Goal: Task Accomplishment & Management: Manage account settings

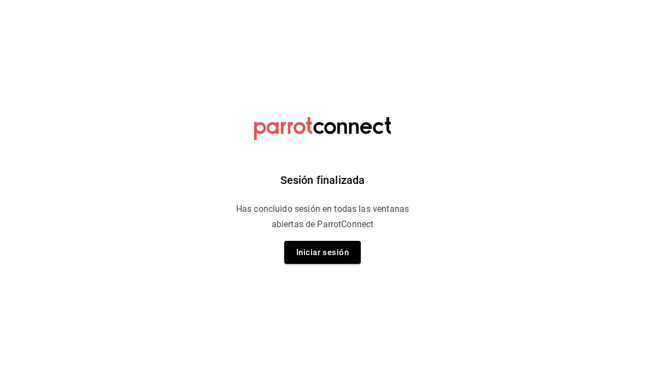
click at [331, 262] on button "Iniciar sesión" at bounding box center [322, 252] width 77 height 23
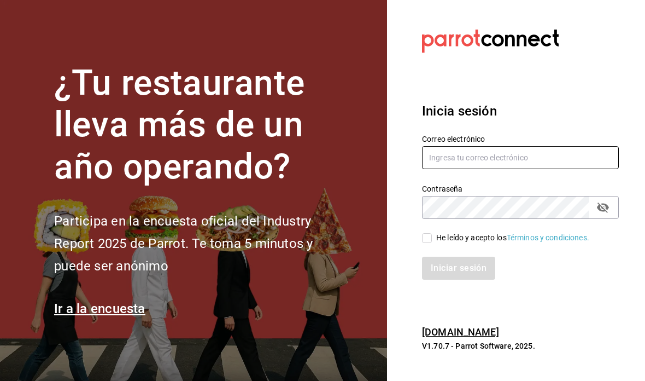
click at [476, 169] on input "text" at bounding box center [520, 157] width 197 height 23
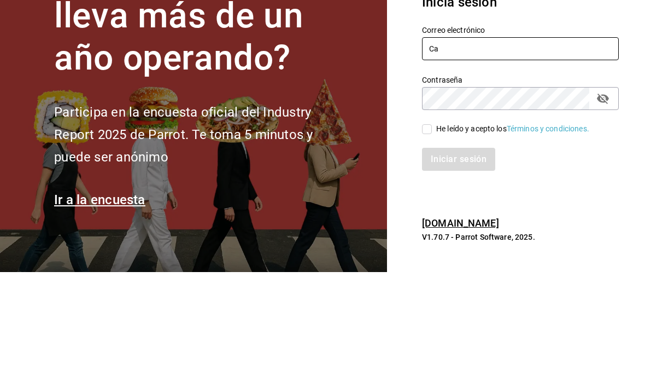
type input "C"
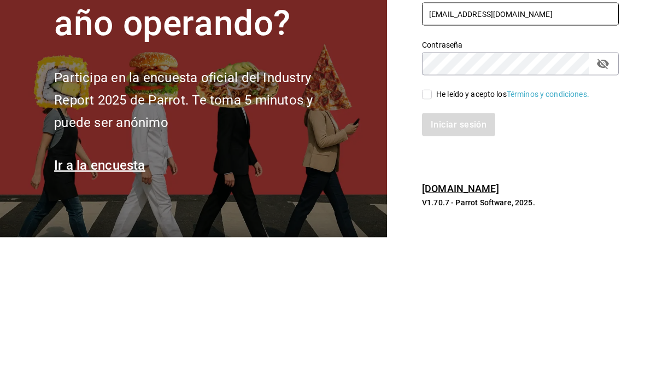
type input "[EMAIL_ADDRESS][DOMAIN_NAME]"
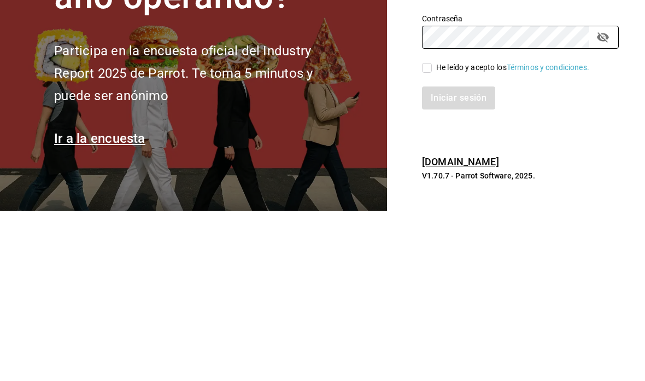
click at [428, 233] on input "He leído y acepto los Términos y condiciones." at bounding box center [427, 238] width 10 height 10
checkbox input "true"
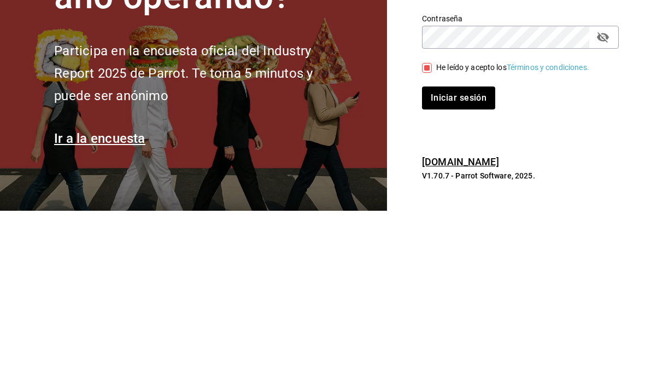
scroll to position [44, 0]
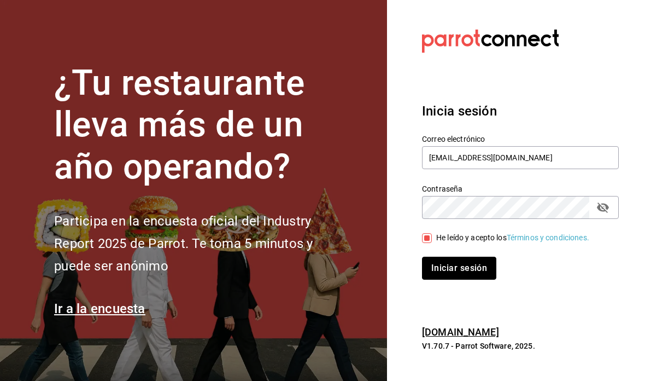
click at [467, 257] on button "Iniciar sesión" at bounding box center [459, 268] width 74 height 23
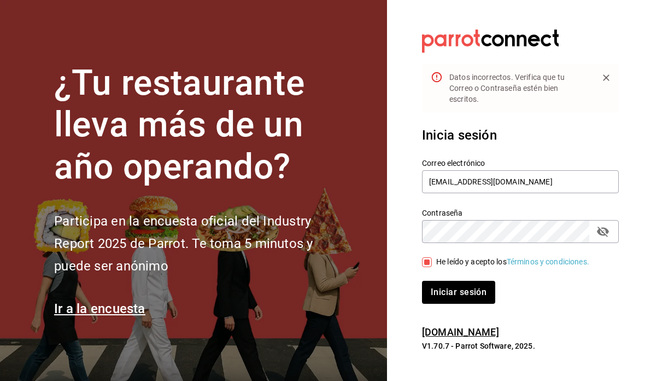
click at [604, 225] on icon "passwordField" at bounding box center [603, 231] width 13 height 13
click at [610, 222] on button "passwordField" at bounding box center [603, 231] width 19 height 19
click at [482, 281] on button "Iniciar sesión" at bounding box center [459, 292] width 74 height 23
click at [606, 225] on icon "passwordField" at bounding box center [603, 231] width 13 height 13
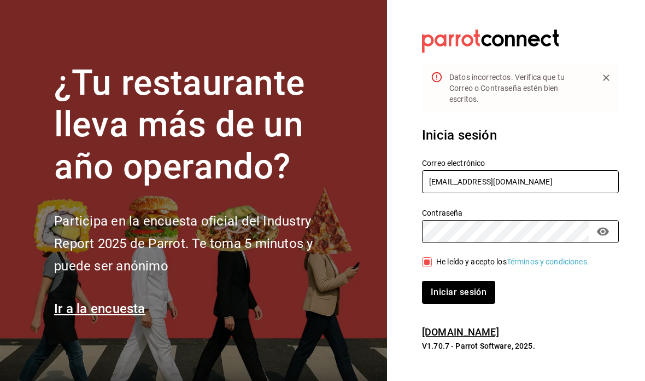
click at [571, 170] on input "[EMAIL_ADDRESS][DOMAIN_NAME]" at bounding box center [520, 181] width 197 height 23
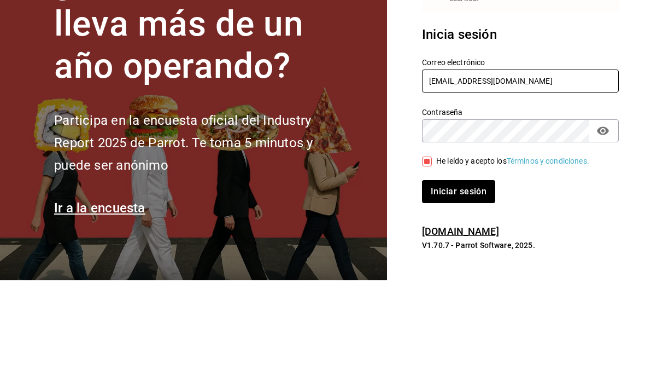
click at [478, 170] on input "[EMAIL_ADDRESS][DOMAIN_NAME]" at bounding box center [520, 181] width 197 height 23
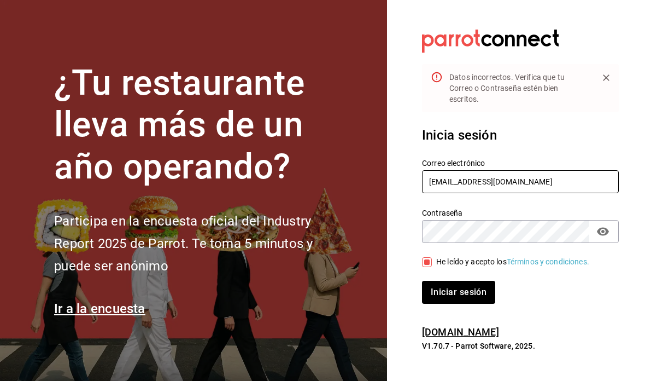
type input "[EMAIL_ADDRESS][DOMAIN_NAME]"
click at [461, 281] on button "Iniciar sesión" at bounding box center [459, 292] width 74 height 23
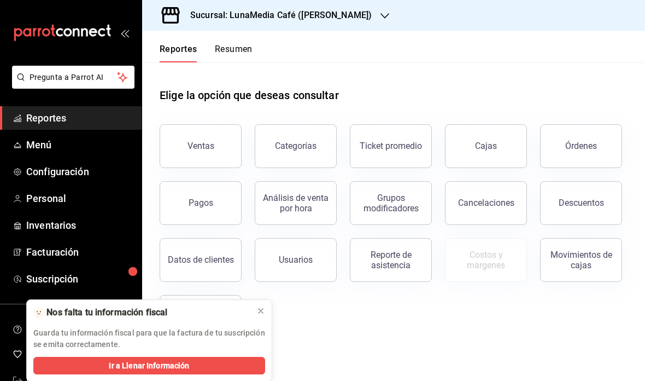
click at [264, 307] on icon at bounding box center [261, 310] width 9 height 9
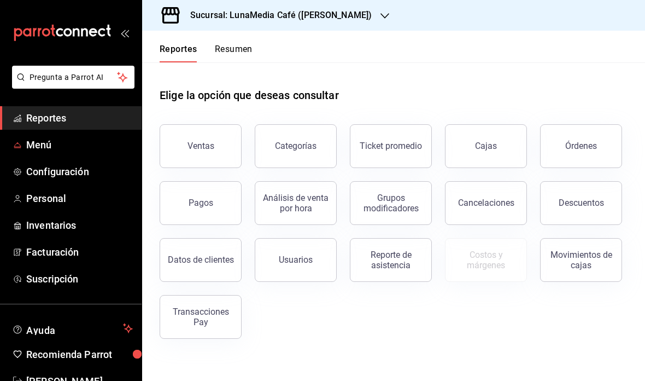
click at [97, 146] on span "Menú" at bounding box center [79, 144] width 107 height 15
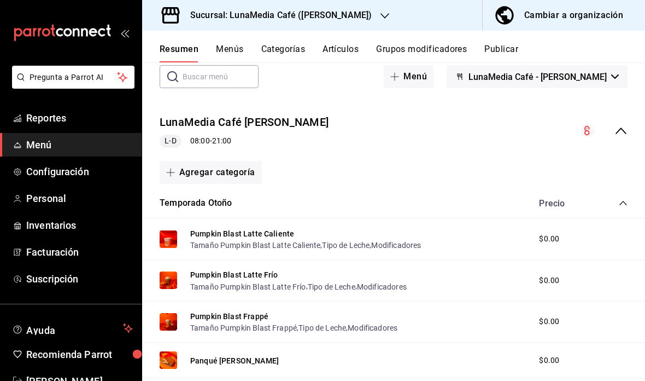
scroll to position [44, 0]
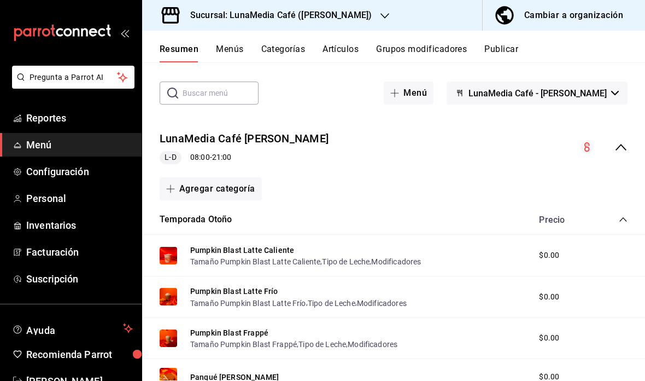
click at [624, 141] on div "collapse-menu-row" at bounding box center [604, 147] width 47 height 13
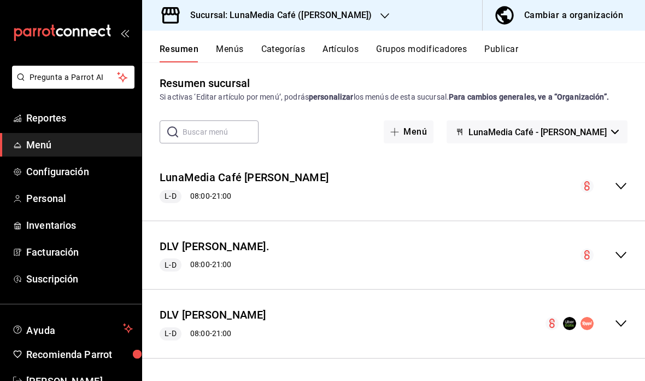
scroll to position [0, 0]
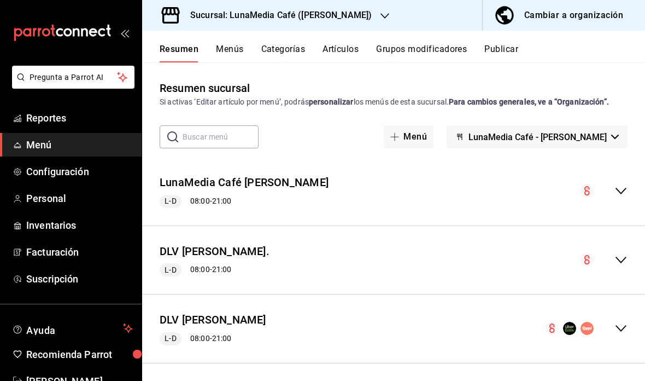
click at [622, 328] on icon "collapse-menu-row" at bounding box center [621, 328] width 13 height 13
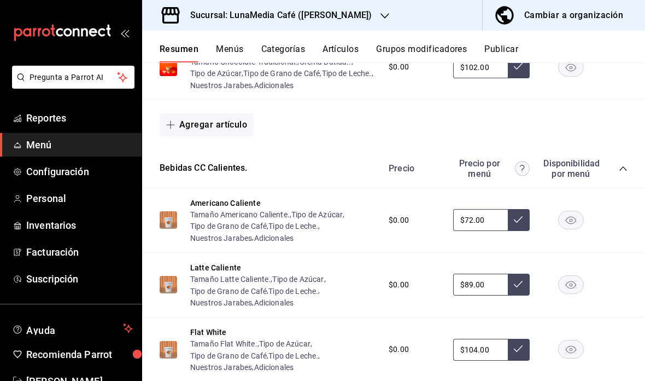
scroll to position [618, 0]
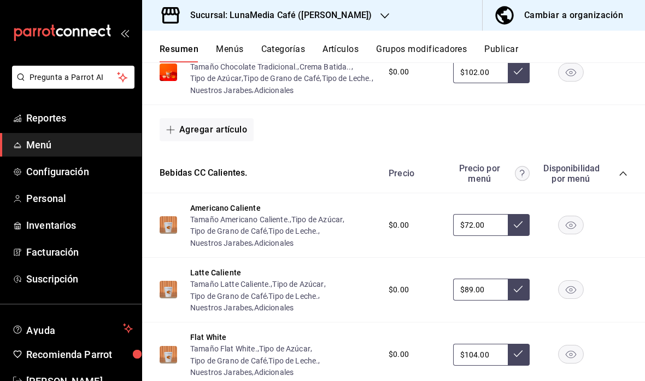
click at [624, 171] on icon "collapse-category-row" at bounding box center [623, 173] width 7 height 4
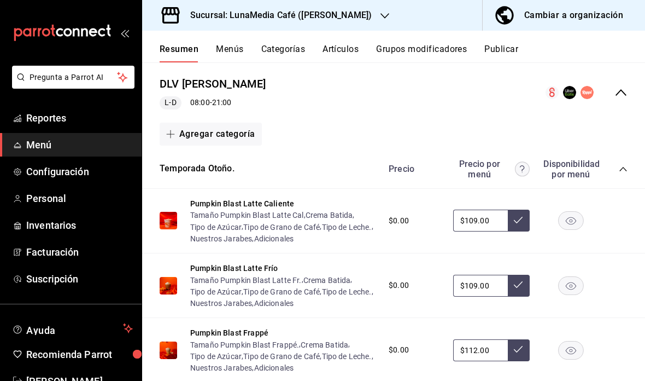
scroll to position [235, 0]
click at [622, 171] on icon "collapse-category-row" at bounding box center [623, 169] width 9 height 9
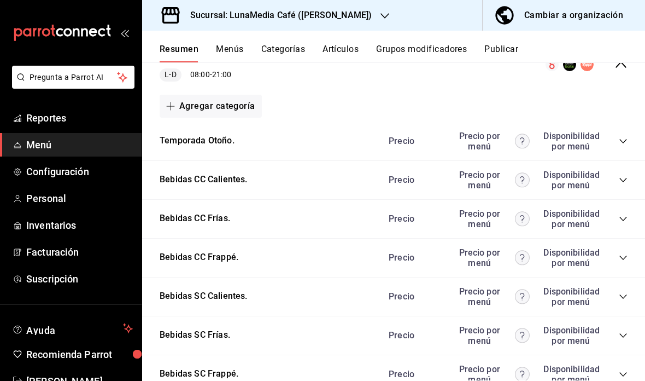
scroll to position [264, 0]
click at [625, 218] on icon "collapse-category-row" at bounding box center [623, 218] width 7 height 4
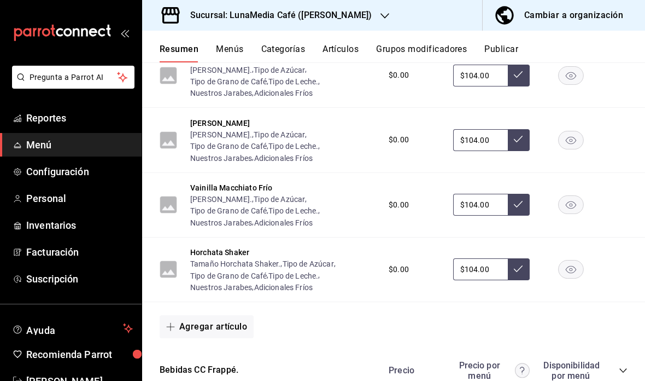
scroll to position [593, 0]
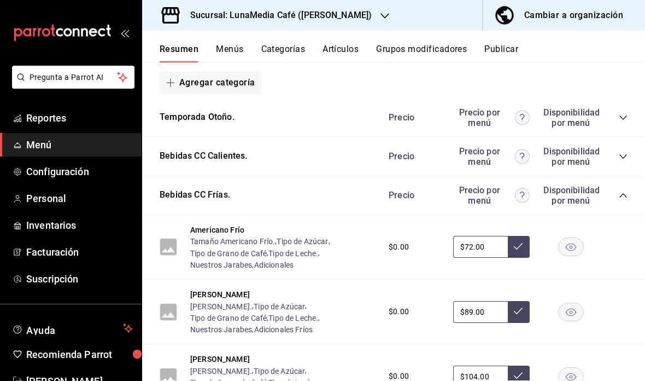
click at [623, 198] on icon "collapse-category-row" at bounding box center [623, 195] width 9 height 9
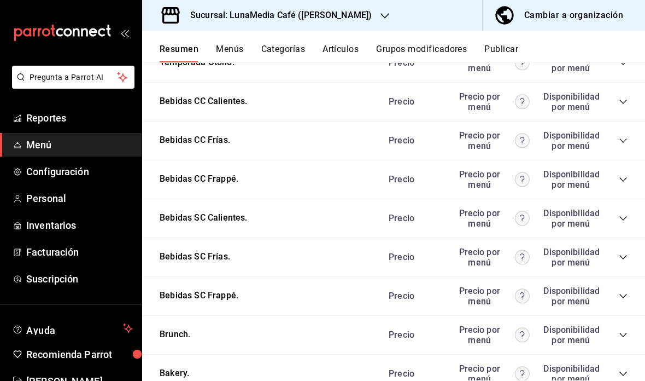
scroll to position [341, 0]
click at [628, 172] on div "Bebidas CC Frappé. Precio Precio por menú Disponibilidad por menú" at bounding box center [393, 180] width 503 height 39
click at [623, 180] on icon "collapse-category-row" at bounding box center [623, 180] width 7 height 4
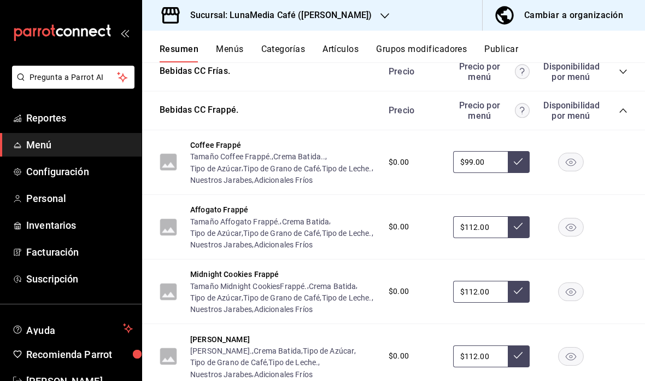
scroll to position [397, 0]
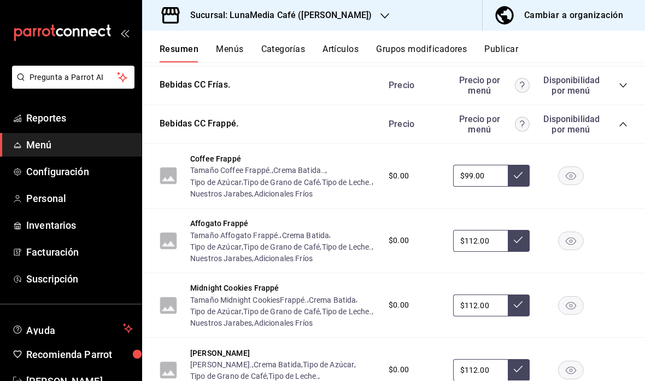
click at [627, 118] on div "Precio Precio por menú Disponibilidad por menú" at bounding box center [503, 124] width 250 height 21
click at [623, 125] on icon "collapse-category-row" at bounding box center [623, 124] width 9 height 9
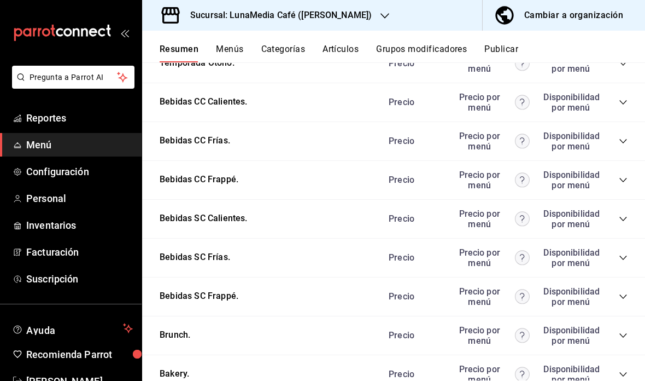
scroll to position [341, 0]
click at [617, 219] on div "Precio Precio por menú Disponibilidad por menú" at bounding box center [503, 218] width 250 height 21
click at [619, 222] on div "Precio Precio por menú Disponibilidad por menú" at bounding box center [503, 218] width 250 height 21
click at [621, 216] on icon "collapse-category-row" at bounding box center [623, 218] width 9 height 9
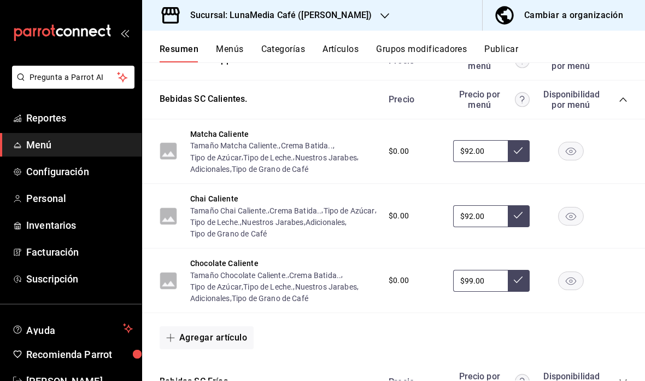
scroll to position [467, 0]
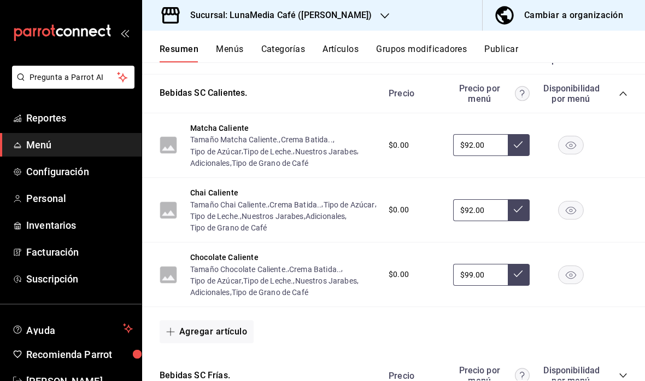
click at [627, 89] on icon "collapse-category-row" at bounding box center [623, 93] width 9 height 9
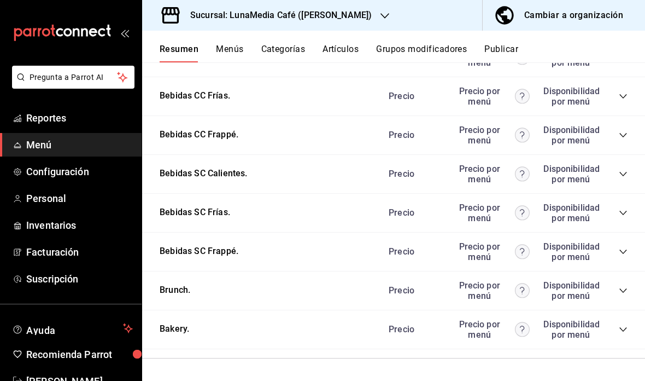
scroll to position [341, 0]
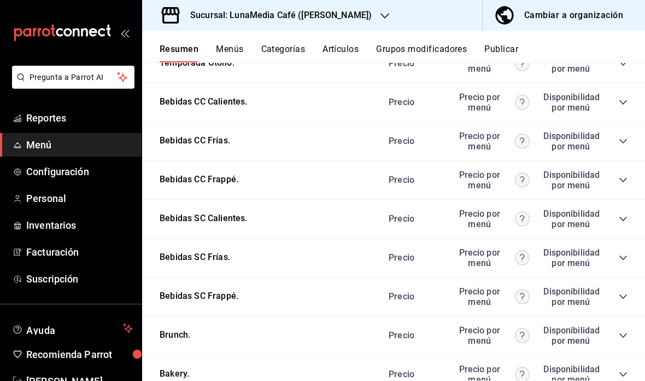
click at [625, 220] on icon "collapse-category-row" at bounding box center [623, 218] width 9 height 9
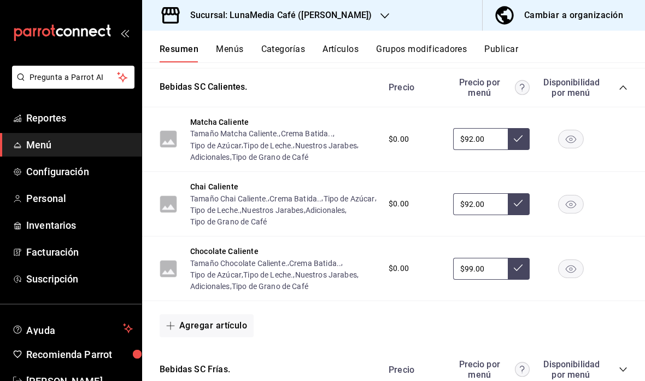
scroll to position [476, 0]
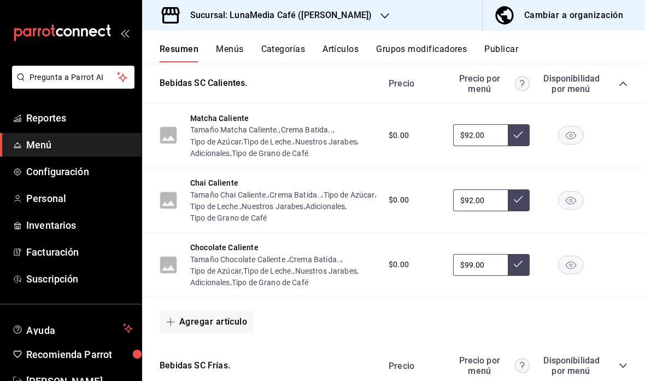
click at [625, 87] on icon "collapse-category-row" at bounding box center [623, 83] width 9 height 9
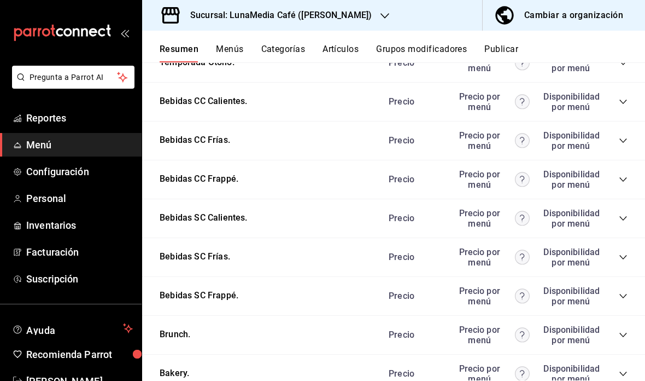
scroll to position [341, 0]
click at [622, 256] on icon "collapse-category-row" at bounding box center [623, 257] width 9 height 9
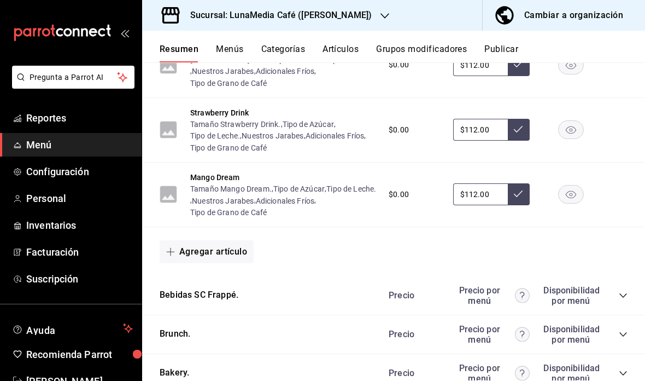
scroll to position [778, 0]
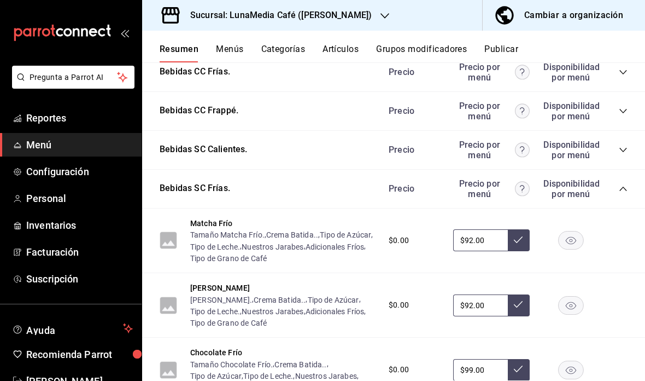
click at [626, 189] on icon "collapse-category-row" at bounding box center [623, 188] width 9 height 9
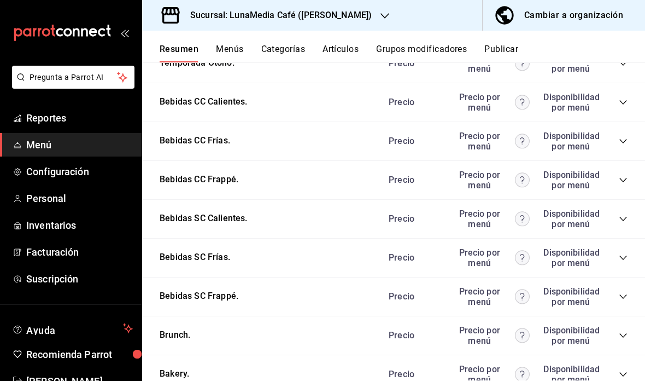
scroll to position [44, 0]
click at [621, 292] on icon "collapse-category-row" at bounding box center [623, 296] width 9 height 9
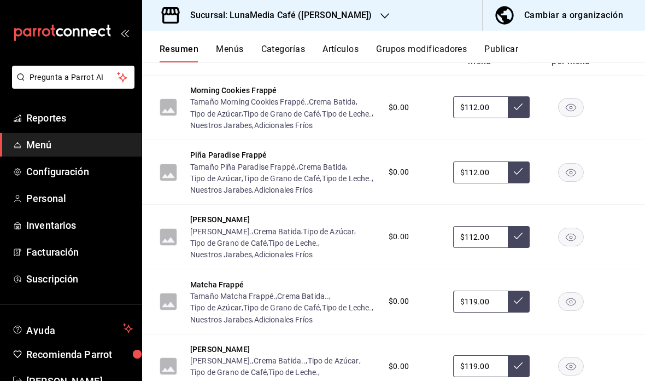
scroll to position [593, 0]
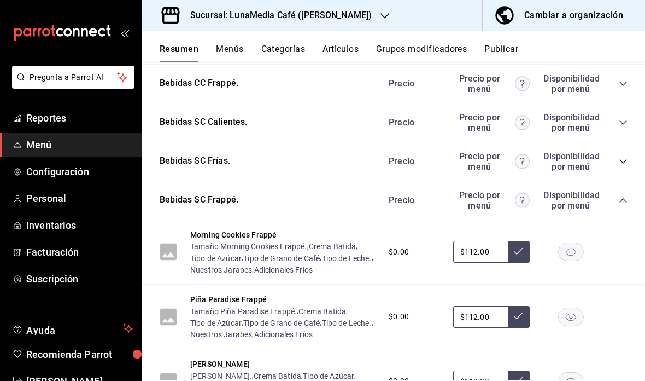
click at [627, 196] on icon "collapse-category-row" at bounding box center [623, 200] width 9 height 9
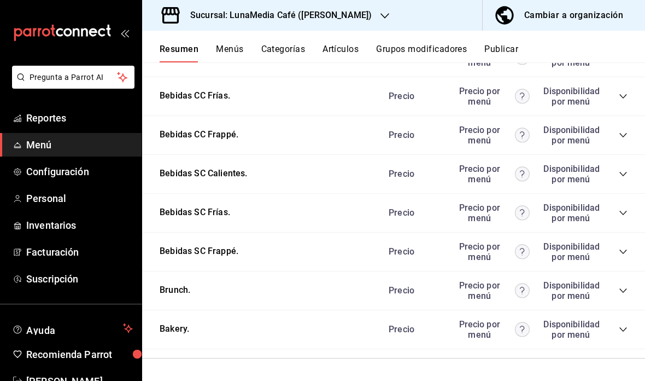
scroll to position [341, 0]
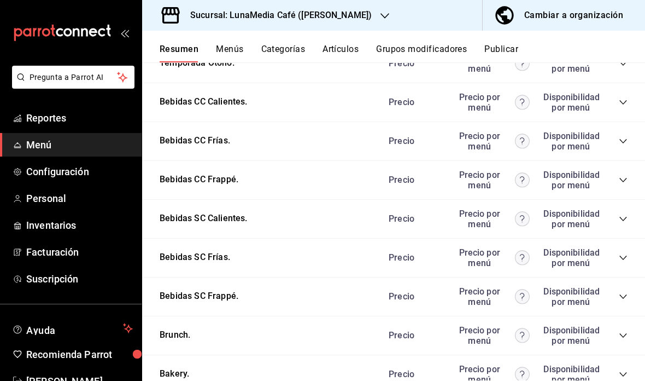
click at [625, 331] on icon "collapse-category-row" at bounding box center [623, 335] width 9 height 9
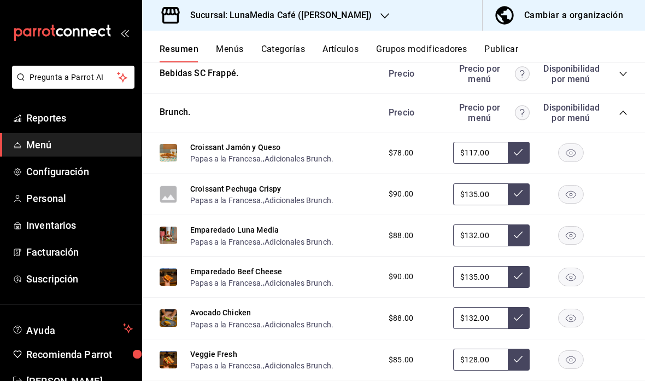
scroll to position [592, 0]
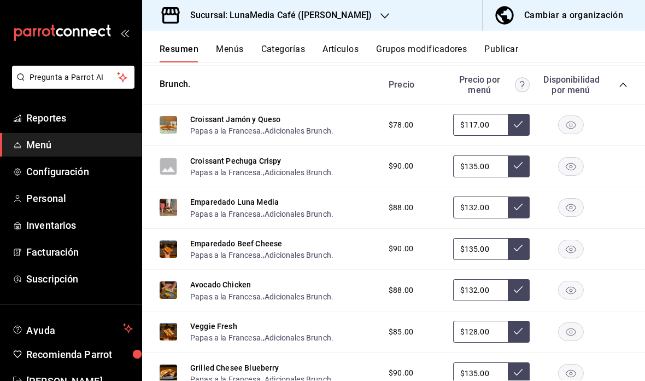
click at [381, 18] on icon "button" at bounding box center [385, 15] width 9 height 9
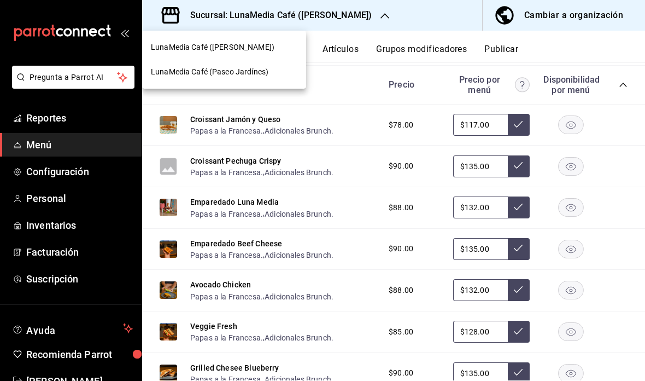
click at [263, 74] on span "LunaMedia Café (Paseo Jardínes)" at bounding box center [210, 71] width 118 height 11
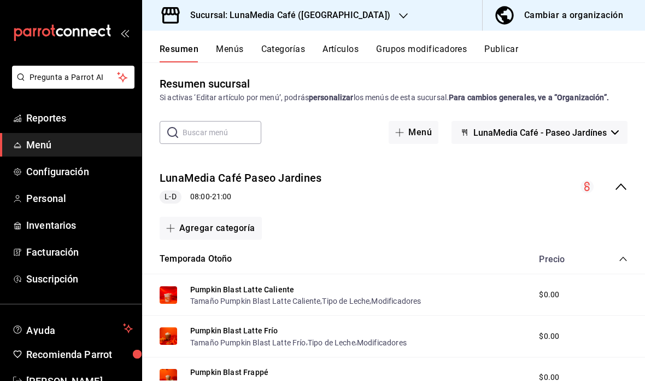
scroll to position [5, 0]
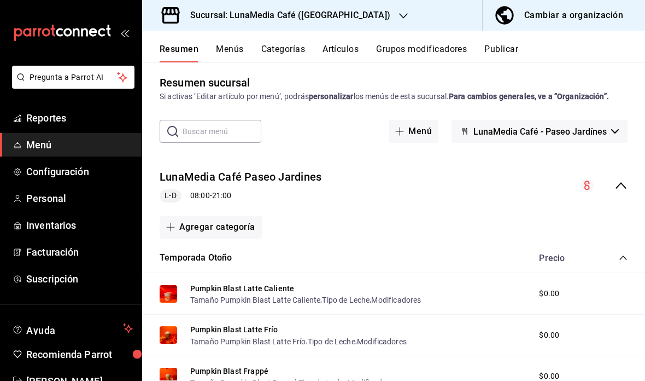
click at [368, 8] on div "Sucursal: LunaMedia Café (Paseo Jardínes)" at bounding box center [281, 15] width 261 height 31
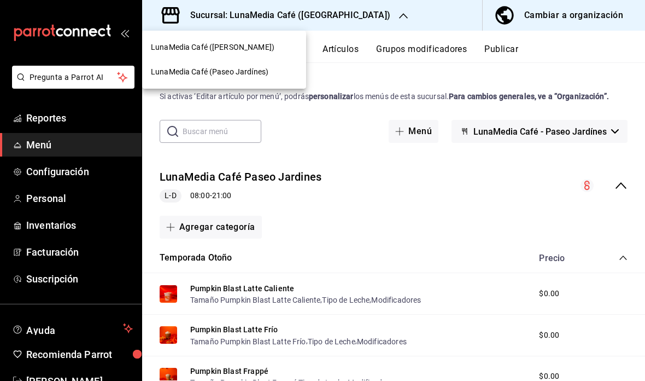
click at [258, 79] on div "LunaMedia Café (Paseo Jardínes)" at bounding box center [224, 72] width 164 height 25
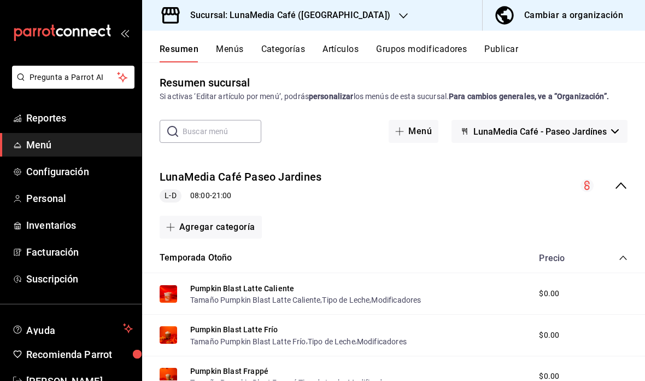
click at [361, 14] on h3 "Sucursal: LunaMedia Café (Paseo Jardínes)" at bounding box center [286, 15] width 209 height 13
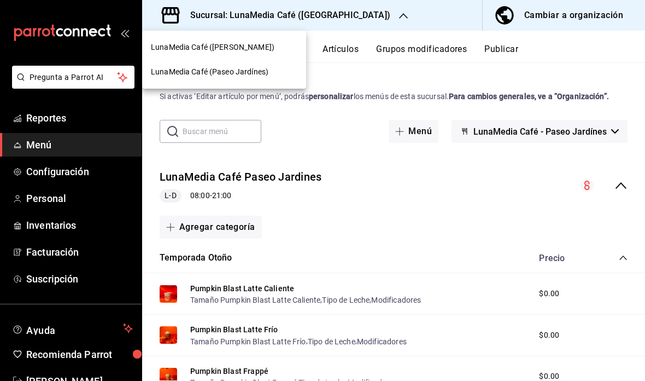
click at [275, 48] on div "LunaMedia Café (Ávila Camacho)" at bounding box center [224, 47] width 147 height 11
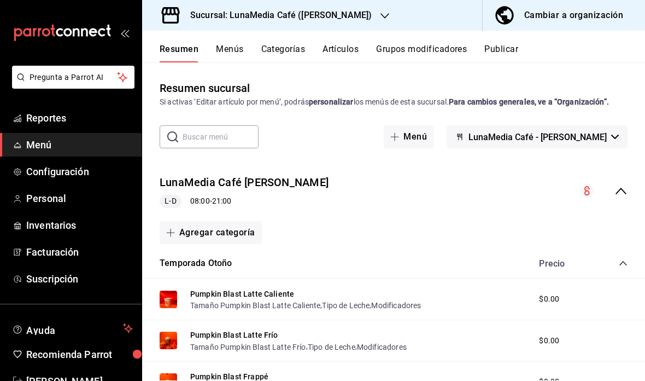
click at [629, 185] on div "LunaMedia Café Ávila Camacho L-D 08:00 - 21:00" at bounding box center [393, 191] width 503 height 51
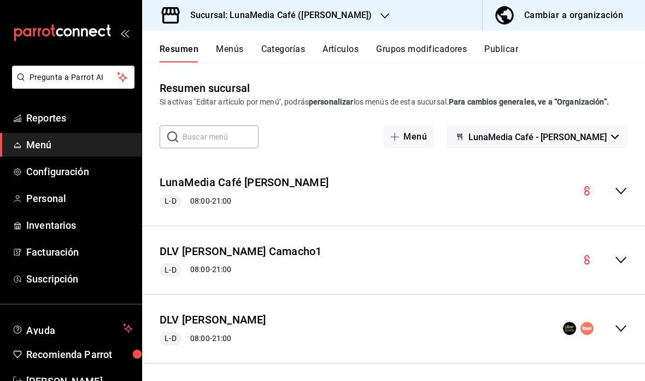
click at [626, 339] on div "DLV Ávila Camacho L-D 08:00 - 21:00" at bounding box center [393, 328] width 503 height 51
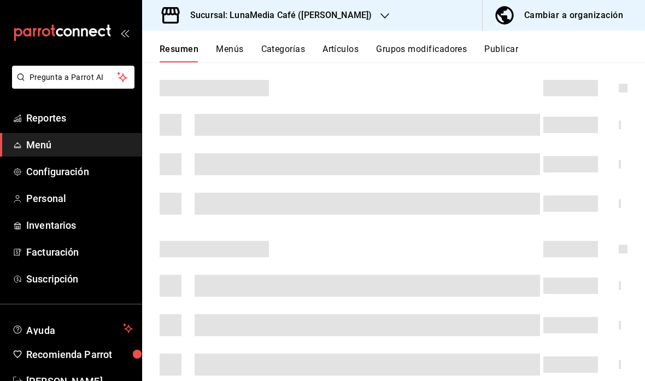
scroll to position [282, 0]
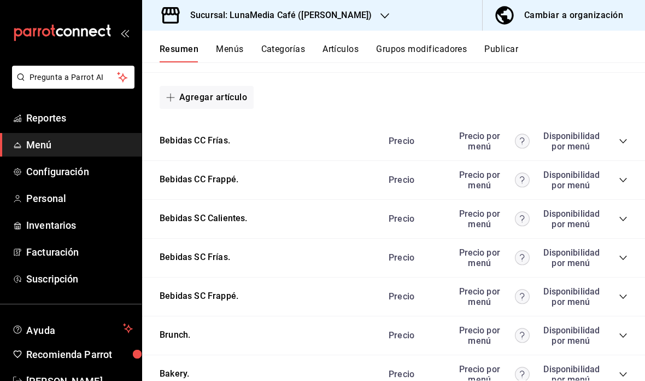
click at [625, 336] on icon "collapse-category-row" at bounding box center [623, 335] width 9 height 9
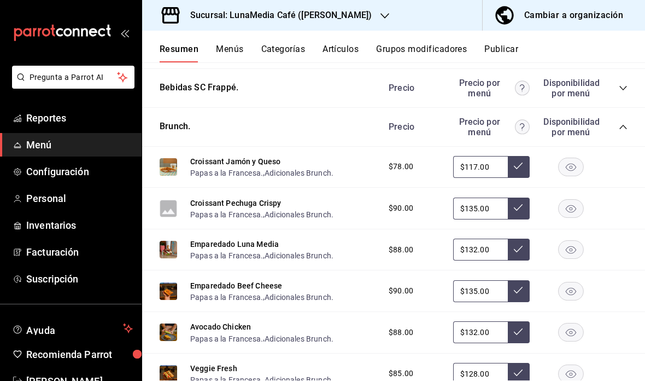
scroll to position [1333, 0]
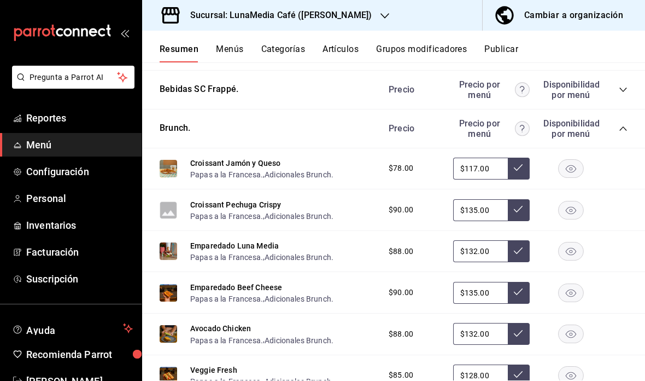
click at [381, 18] on icon "button" at bounding box center [385, 15] width 9 height 9
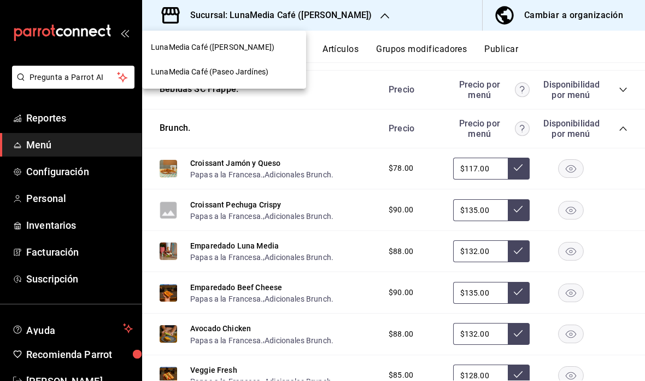
click at [277, 81] on div "LunaMedia Café (Paseo Jardínes)" at bounding box center [224, 72] width 164 height 25
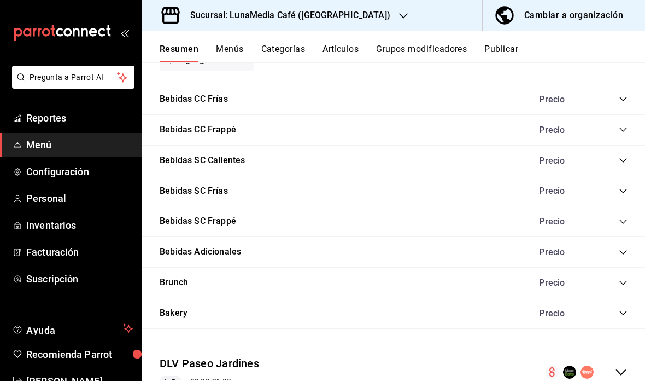
scroll to position [920, 0]
click at [620, 366] on icon "collapse-menu-row" at bounding box center [621, 372] width 13 height 13
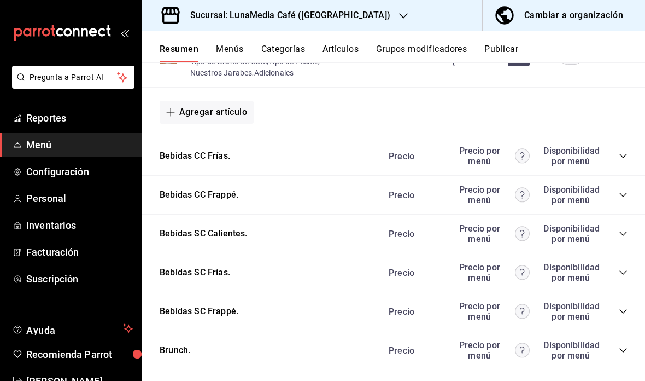
scroll to position [2074, 0]
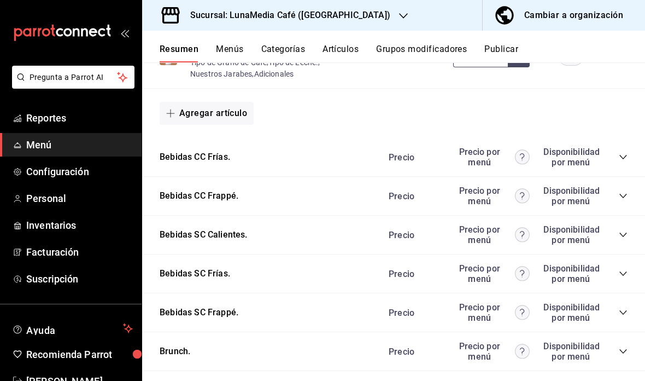
click at [619, 347] on span "collapse-category-row" at bounding box center [623, 351] width 9 height 9
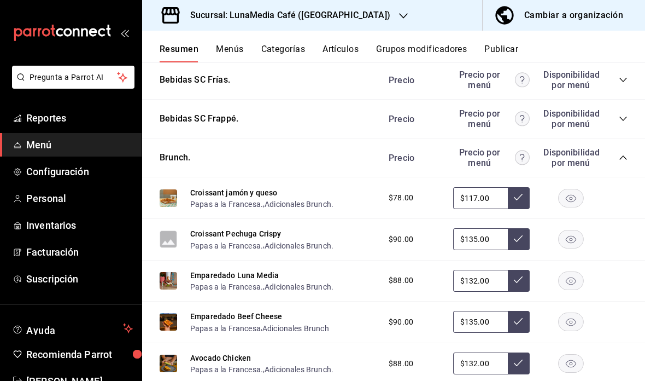
scroll to position [2272, 0]
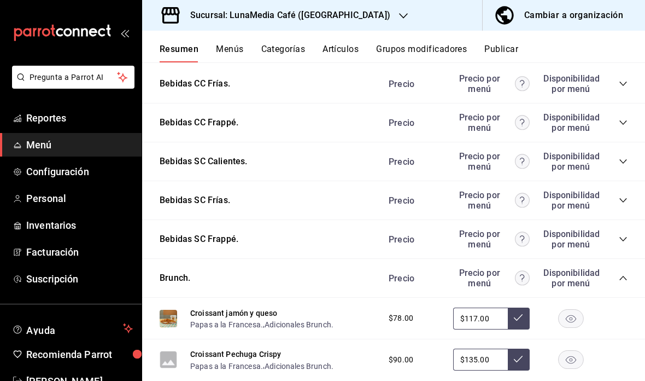
click at [628, 273] on icon "collapse-category-row" at bounding box center [623, 277] width 9 height 9
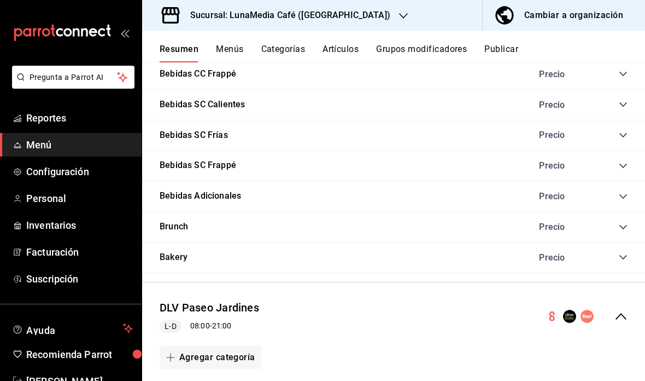
scroll to position [968, 0]
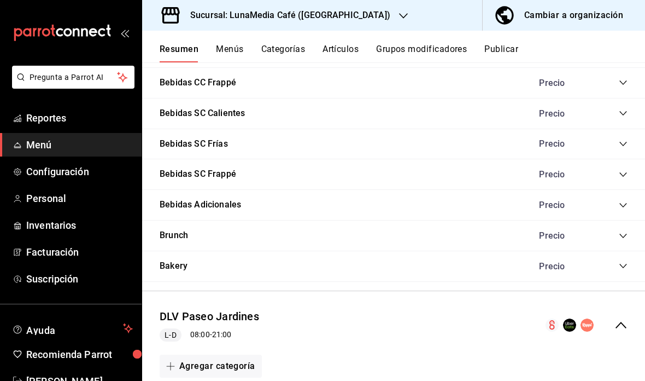
click at [358, 15] on h3 "Sucursal: LunaMedia Café (Paseo Jardínes)" at bounding box center [286, 15] width 209 height 13
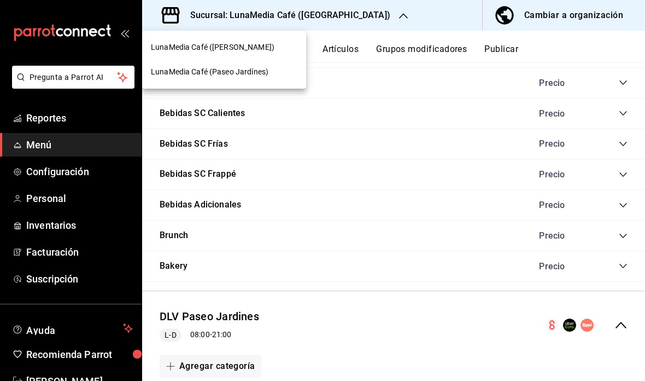
click at [375, 18] on div at bounding box center [322, 190] width 645 height 381
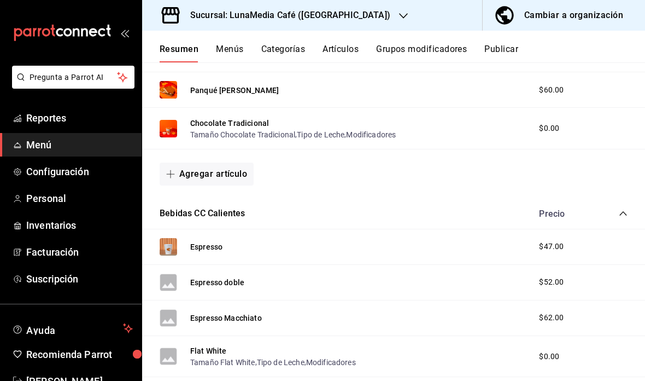
scroll to position [378, 0]
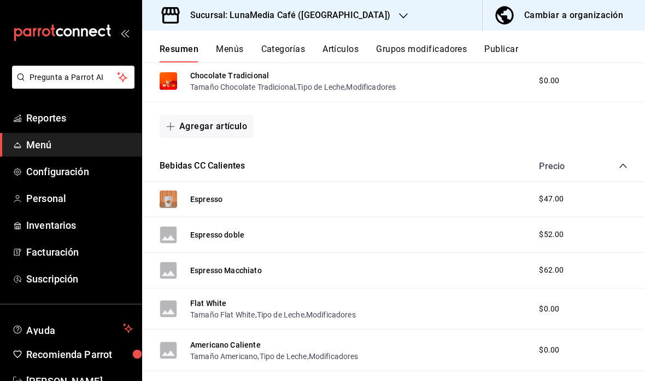
click at [240, 313] on button "Tamaño Flat White" at bounding box center [222, 314] width 65 height 11
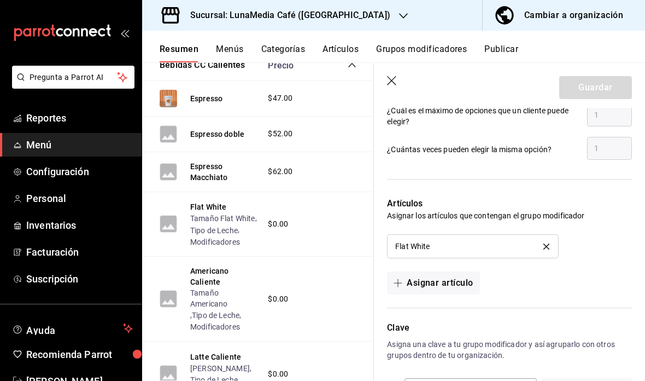
scroll to position [710, 0]
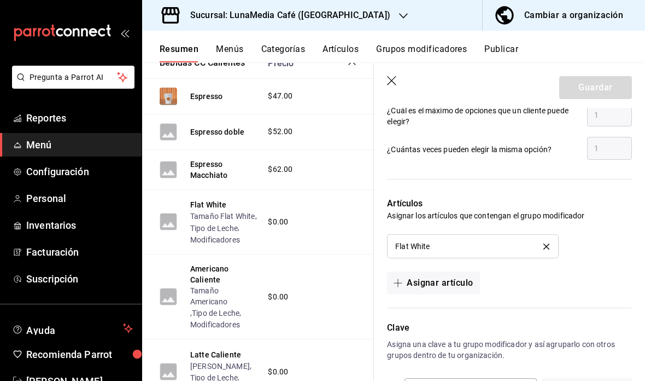
click at [217, 291] on button "Tamaño Americano" at bounding box center [223, 296] width 67 height 22
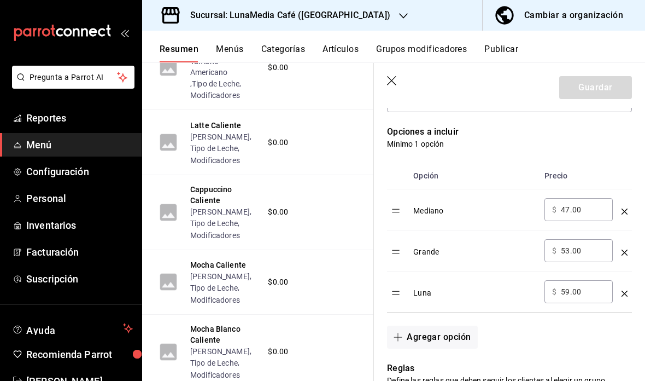
scroll to position [940, 0]
click at [229, 281] on button "Tamaño Mocha" at bounding box center [220, 275] width 60 height 11
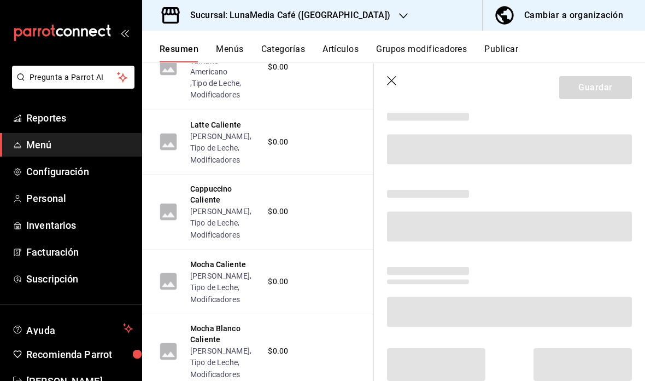
scroll to position [235, 0]
click at [229, 270] on button "Mocha Caliente" at bounding box center [218, 264] width 56 height 11
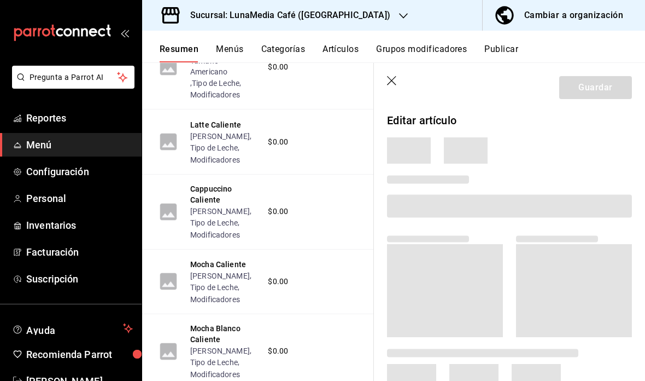
click at [233, 281] on button "Tamaño Mocha" at bounding box center [220, 275] width 60 height 11
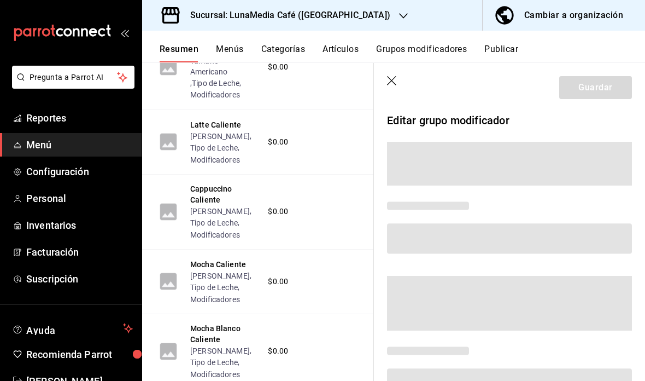
click at [237, 345] on button "Mocha Blanco Caliente" at bounding box center [223, 334] width 67 height 22
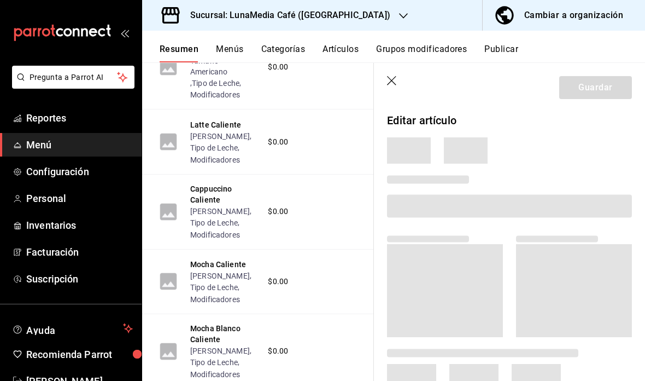
click at [234, 356] on button "Tamaño Mocha Blanco" at bounding box center [220, 350] width 60 height 11
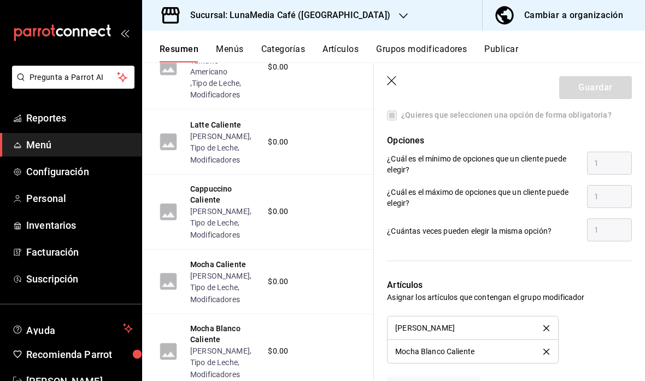
scroll to position [567, 0]
click at [395, 86] on icon "button" at bounding box center [392, 81] width 11 height 11
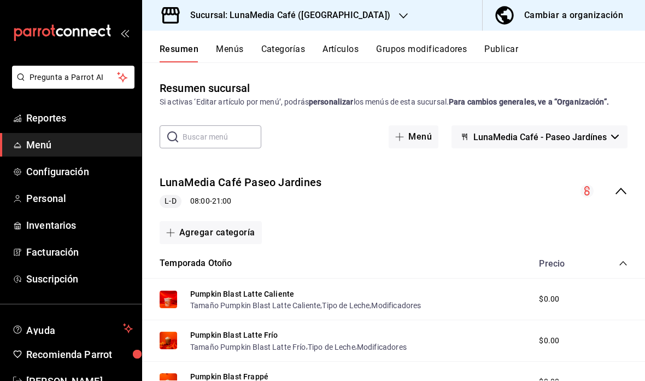
click at [621, 193] on icon "collapse-menu-row" at bounding box center [621, 190] width 13 height 13
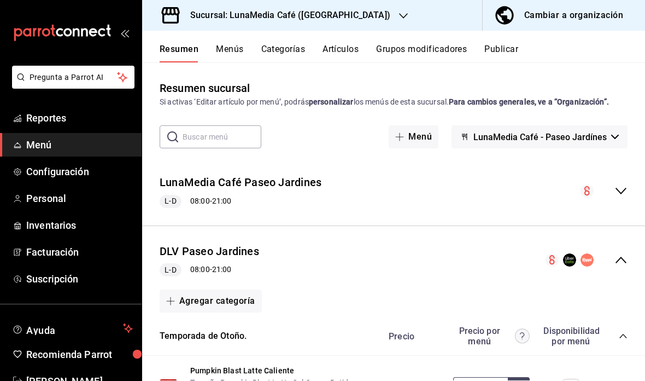
click at [627, 253] on div "collapse-menu-row" at bounding box center [587, 259] width 82 height 13
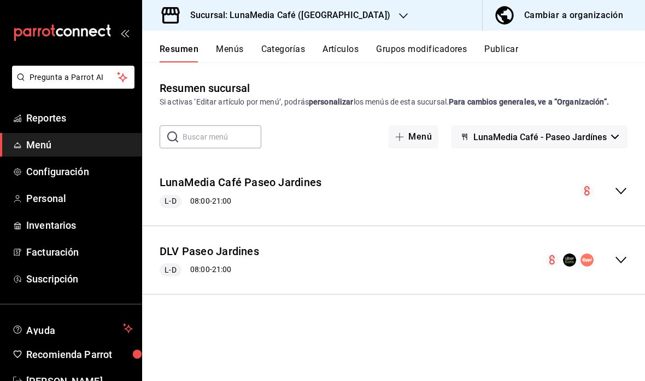
click at [620, 258] on icon "collapse-menu-row" at bounding box center [621, 259] width 13 height 13
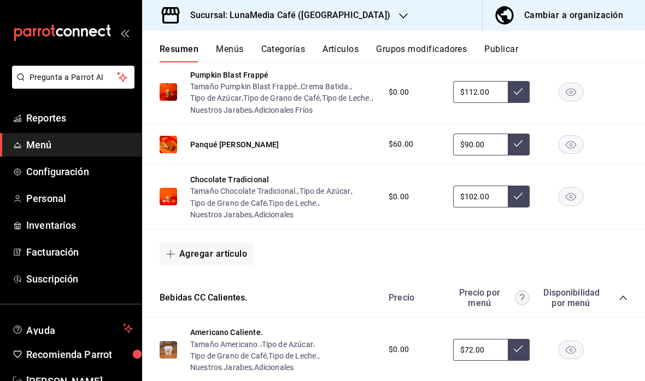
scroll to position [422, 0]
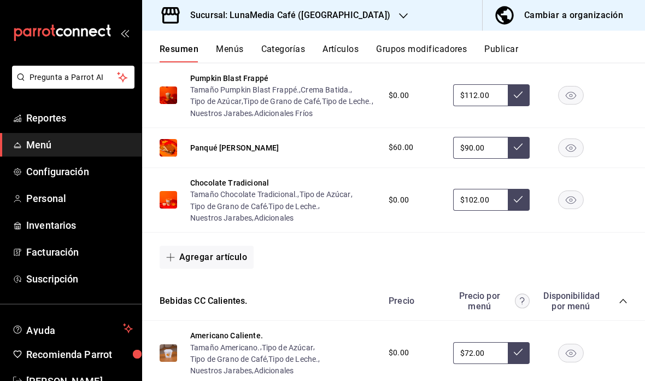
click at [626, 291] on div "Precio Precio por menú Disponibilidad por menú" at bounding box center [503, 300] width 250 height 21
click at [622, 296] on icon "collapse-category-row" at bounding box center [623, 300] width 9 height 9
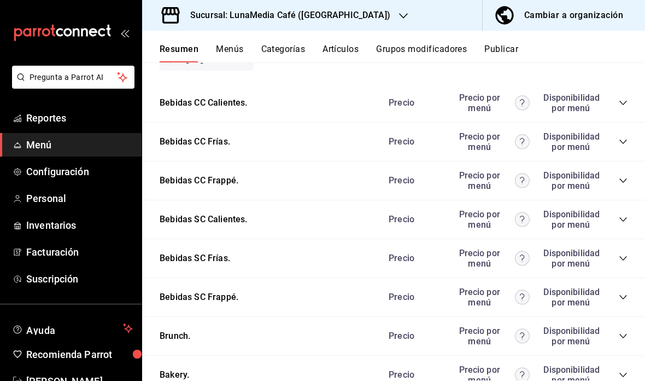
scroll to position [619, 0]
click at [626, 259] on icon "collapse-category-row" at bounding box center [623, 258] width 9 height 9
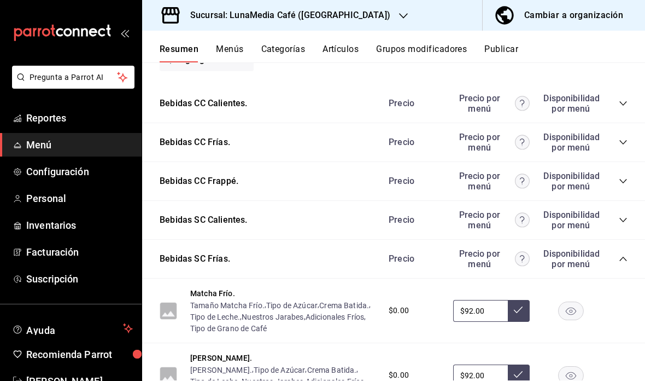
click at [635, 254] on div "Bebidas SC Frías. Precio Precio por menú Disponibilidad por menú" at bounding box center [393, 259] width 503 height 39
click at [626, 258] on icon "collapse-category-row" at bounding box center [623, 258] width 9 height 9
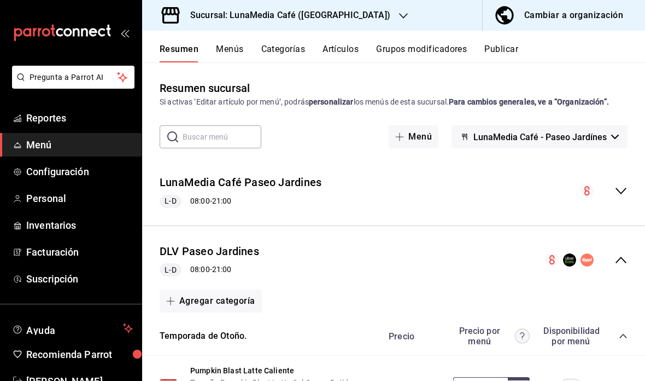
scroll to position [0, 0]
click at [622, 255] on icon "collapse-menu-row" at bounding box center [621, 259] width 13 height 13
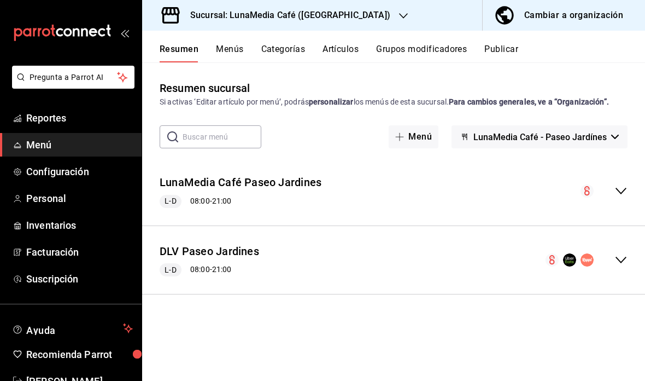
click at [628, 183] on div "LunaMedia Café Paseo Jardines L-D 08:00 - 21:00" at bounding box center [393, 191] width 503 height 51
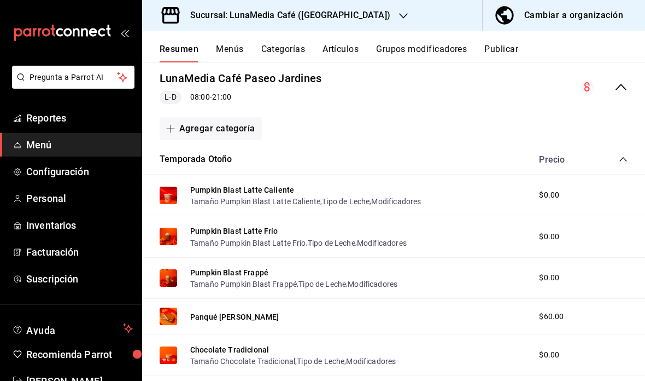
scroll to position [104, 0]
